Goal: Use online tool/utility: Utilize a website feature to perform a specific function

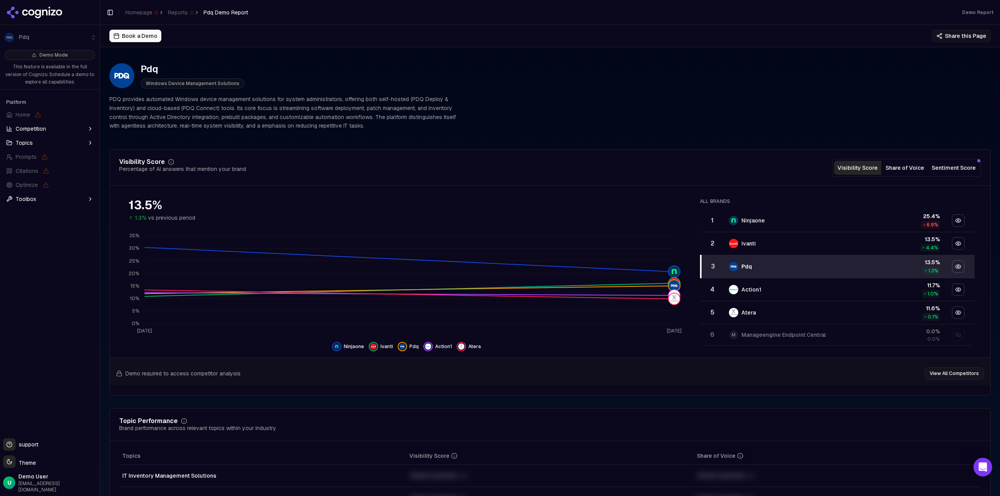
click at [935, 170] on button "Sentiment Score" at bounding box center [953, 168] width 50 height 14
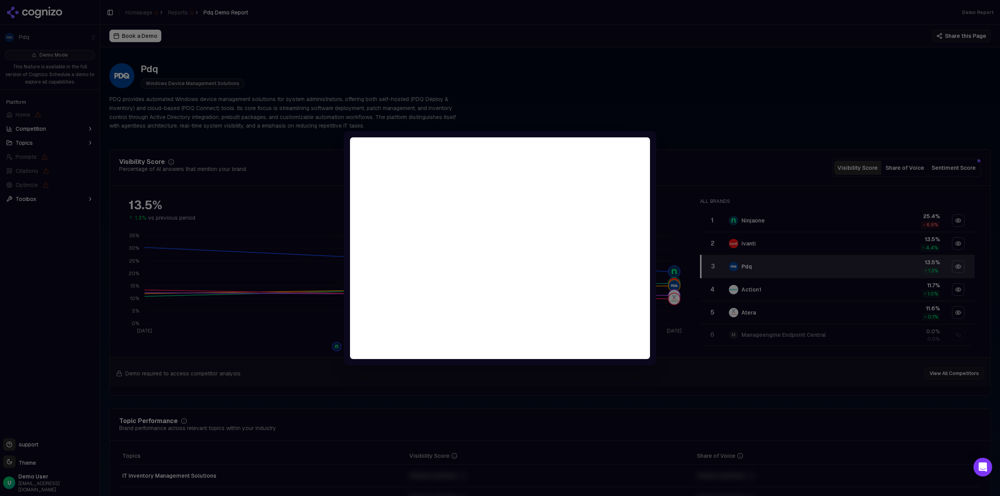
click at [696, 133] on div at bounding box center [500, 248] width 1000 height 496
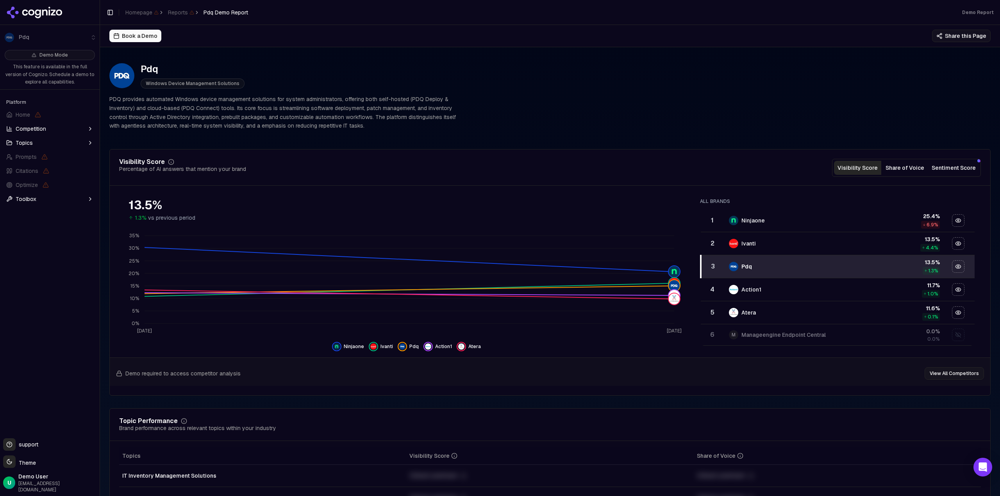
click at [890, 170] on button "Share of Voice" at bounding box center [904, 168] width 47 height 14
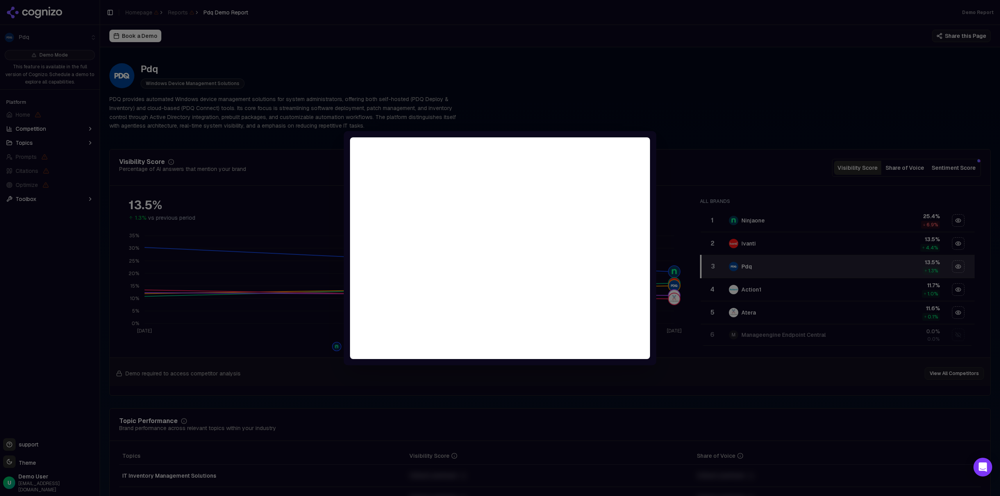
click at [710, 135] on div at bounding box center [500, 248] width 1000 height 496
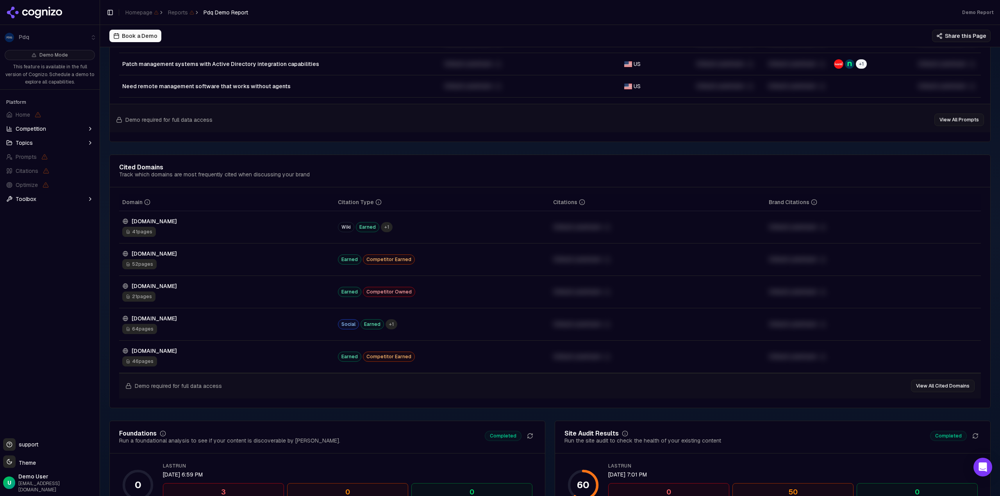
scroll to position [859, 0]
